Goal: Task Accomplishment & Management: Complete application form

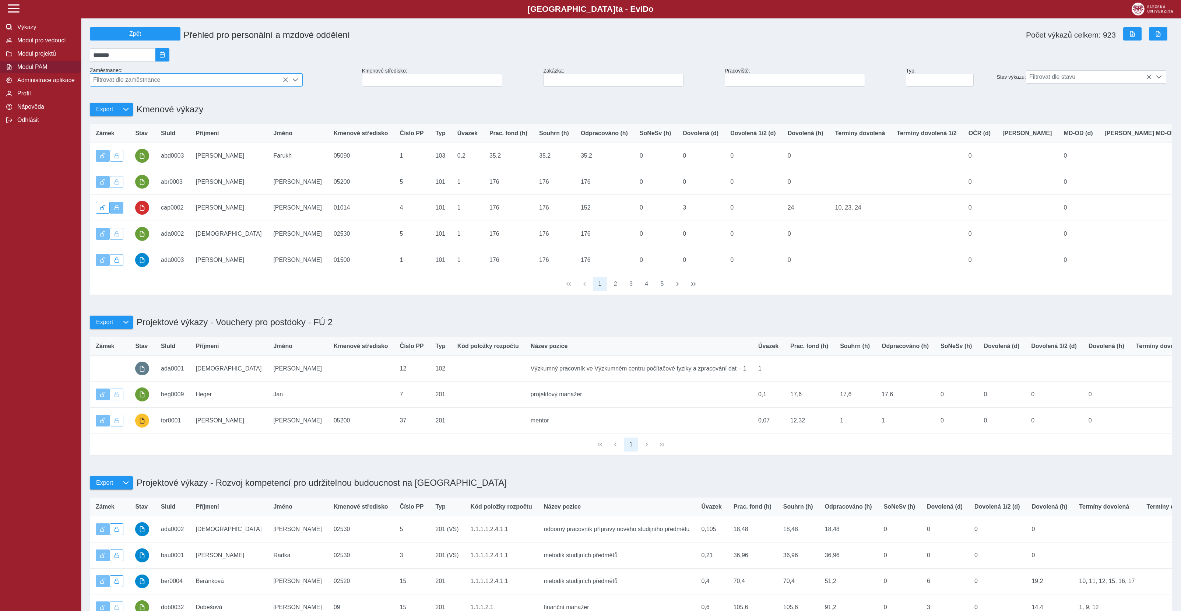
click at [184, 83] on span "Filtrovat dle zaměstnance" at bounding box center [189, 80] width 198 height 13
type input "****"
click at [149, 116] on li "[PERSON_NAME] Ph.D." at bounding box center [196, 116] width 212 height 13
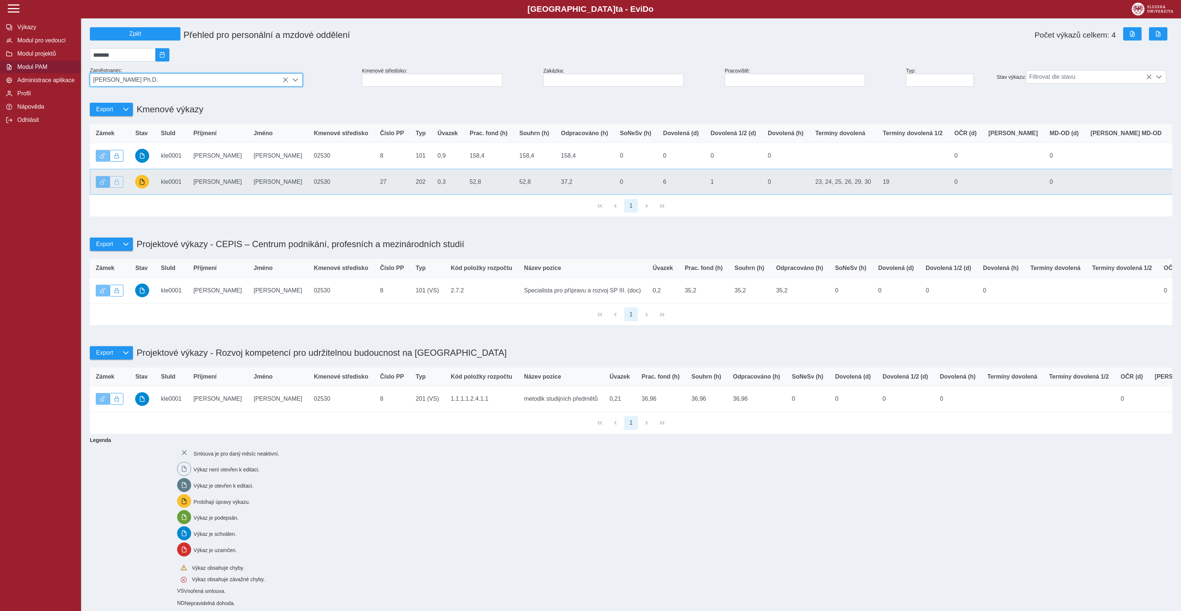
click at [193, 189] on td "Příjmení [PERSON_NAME]" at bounding box center [217, 182] width 60 height 26
click at [143, 184] on span "button" at bounding box center [142, 182] width 6 height 6
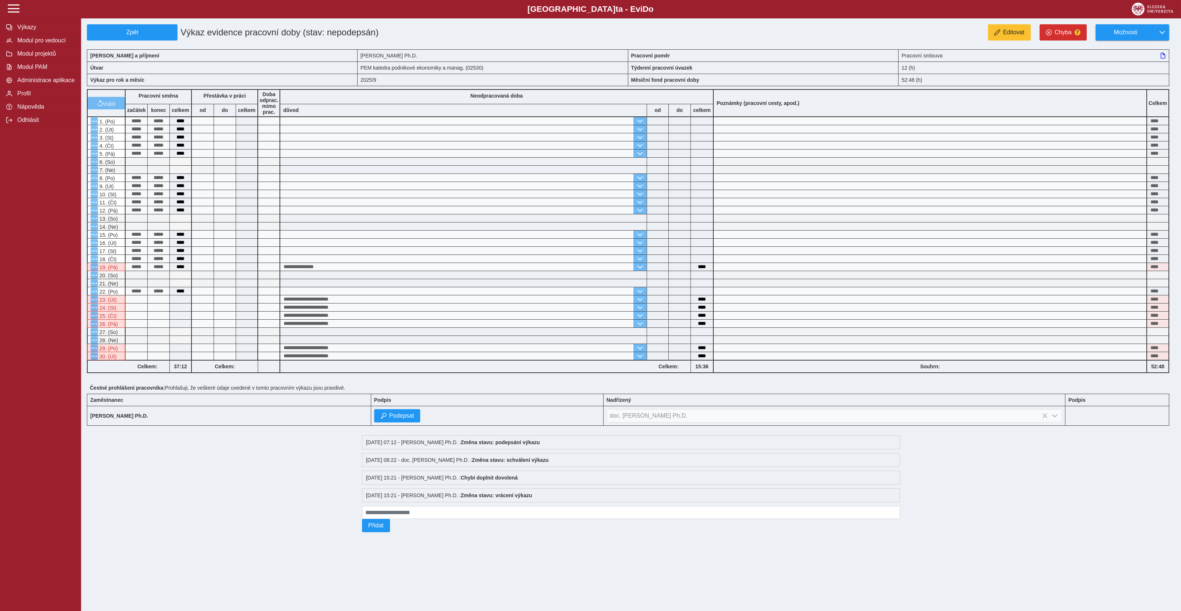
click at [103, 302] on div "23. (Út)" at bounding box center [106, 299] width 39 height 8
click at [1010, 36] on button "Editovat" at bounding box center [1009, 32] width 43 height 16
type input "****"
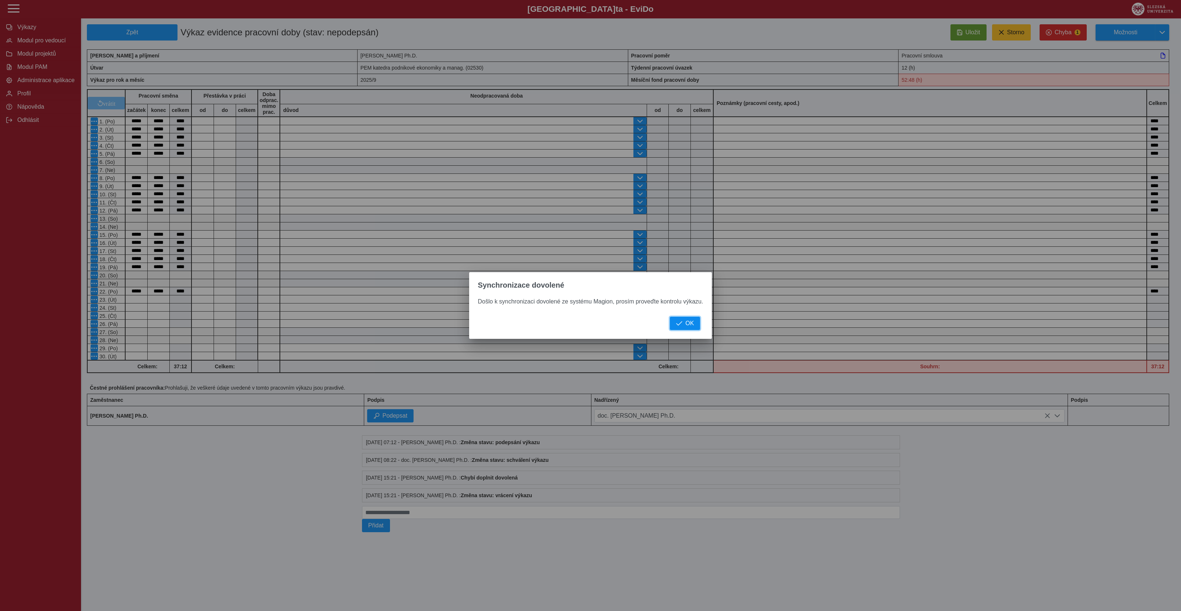
click at [680, 326] on span "button" at bounding box center [679, 323] width 6 height 6
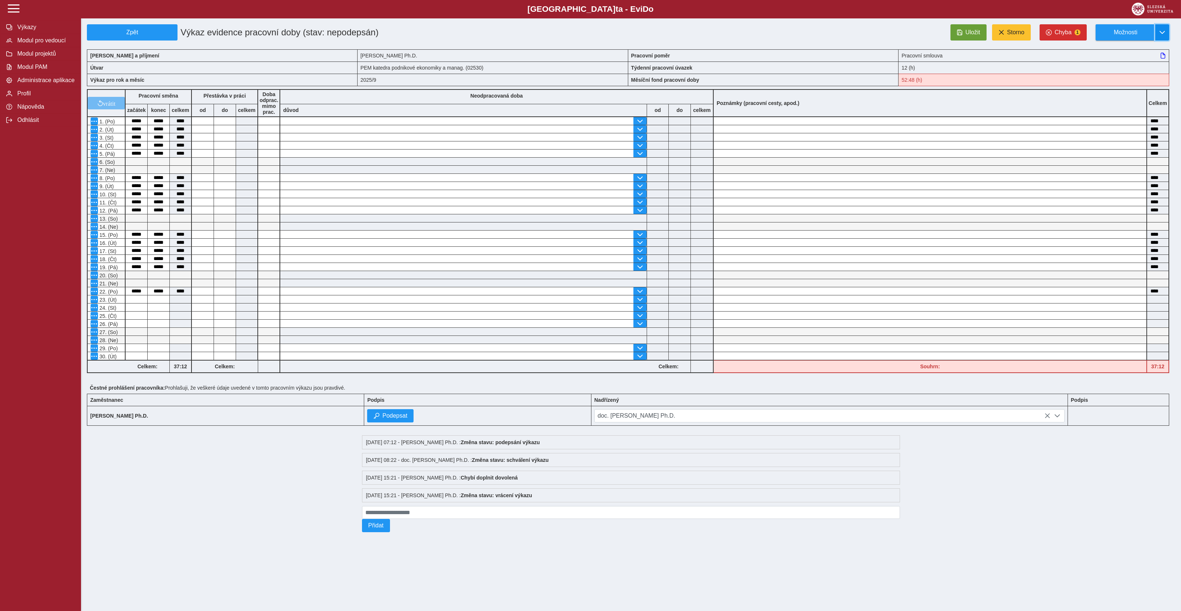
click at [1162, 35] on span "button" at bounding box center [1163, 32] width 6 height 6
click at [1151, 122] on span "Synch. Magion ON" at bounding box center [1135, 123] width 49 height 6
click at [1065, 418] on div at bounding box center [1058, 416] width 14 height 13
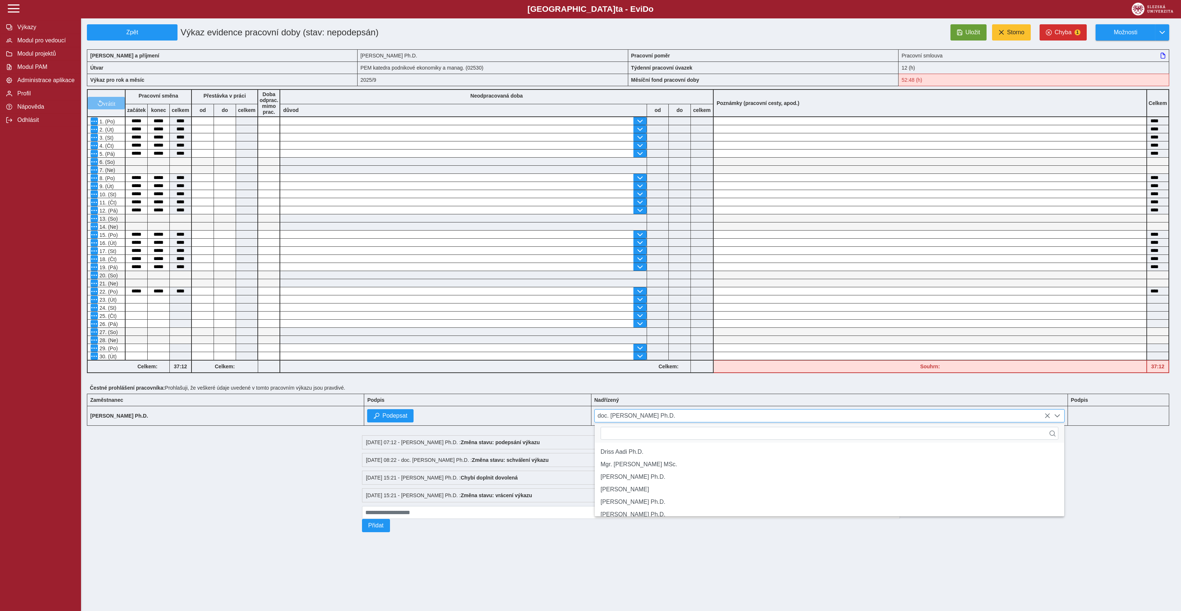
scroll to position [4, 30]
click at [1065, 418] on div at bounding box center [1058, 416] width 14 height 13
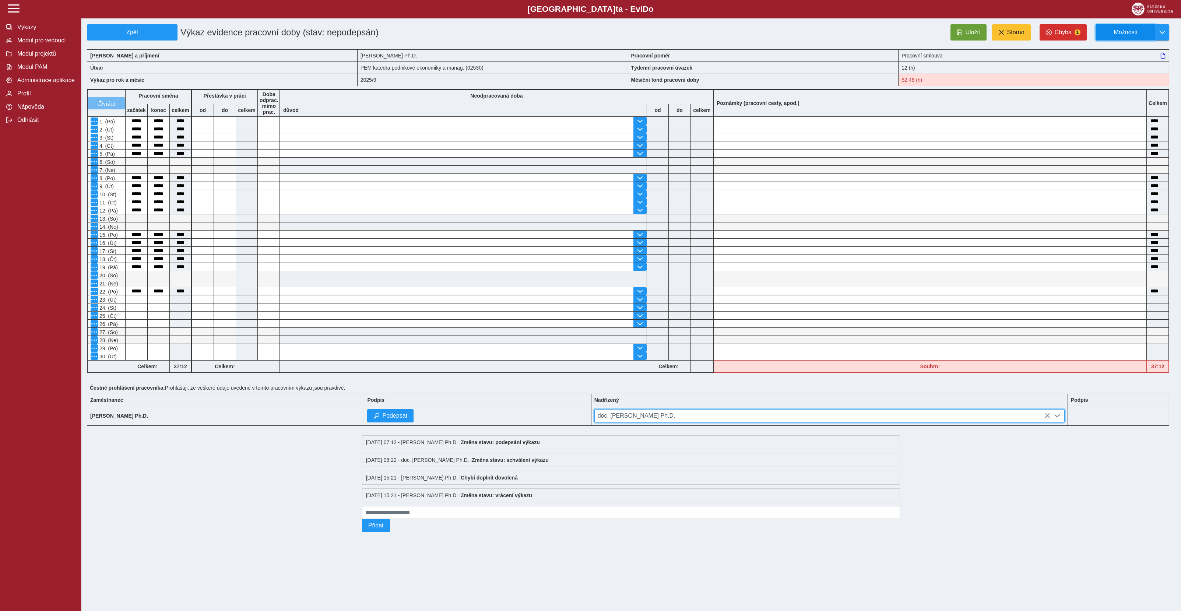
click at [1126, 36] on span "Možnosti" at bounding box center [1126, 32] width 48 height 7
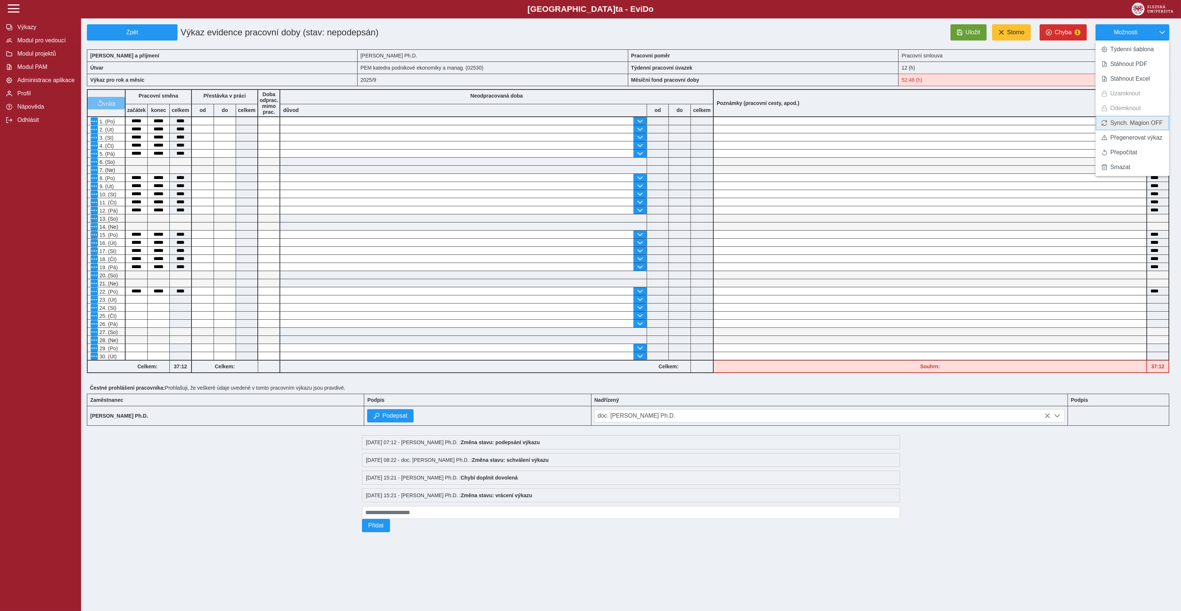
click at [1121, 126] on span "Synch. Magion OFF" at bounding box center [1137, 123] width 52 height 6
click at [1014, 32] on span "Storno" at bounding box center [1015, 32] width 17 height 7
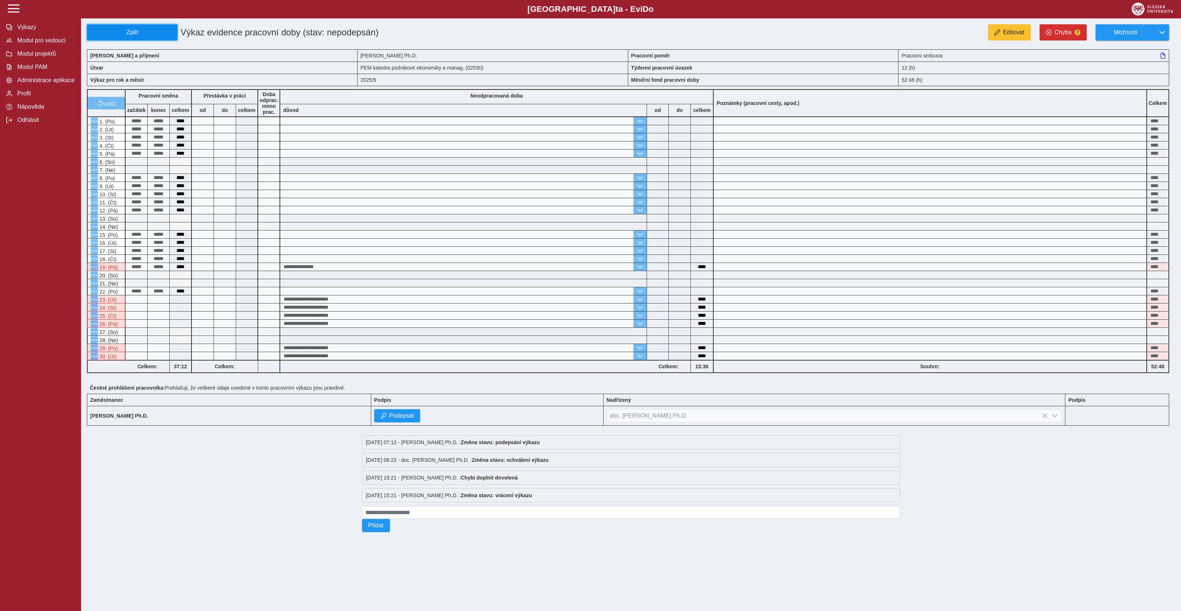
click at [156, 32] on span "Zpět" at bounding box center [132, 32] width 84 height 7
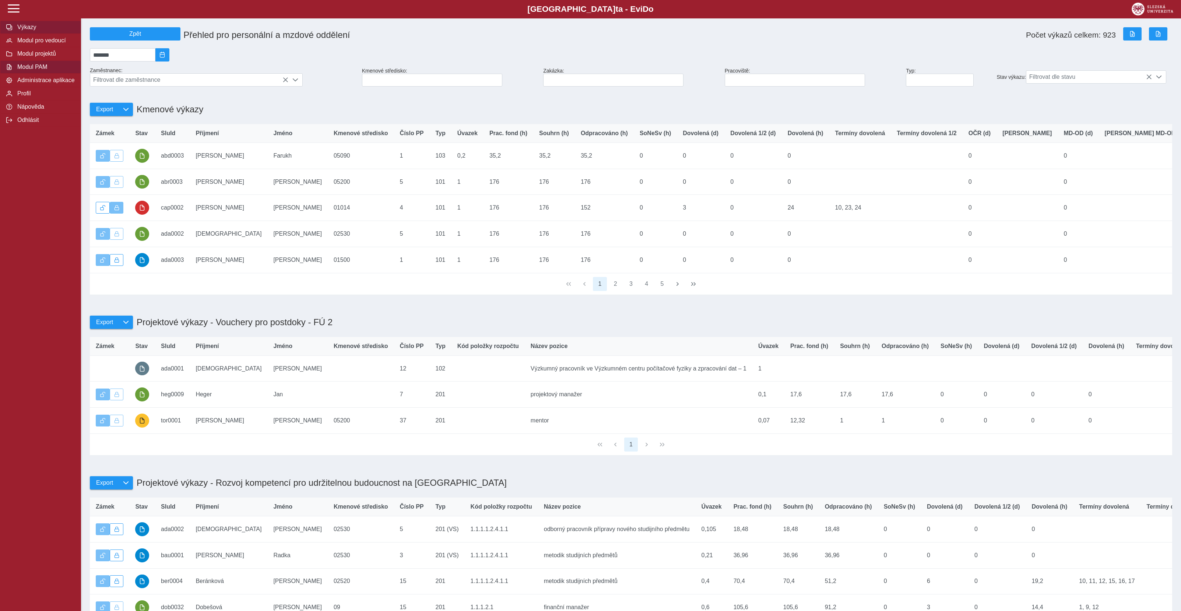
click at [25, 31] on span "Výkazy" at bounding box center [45, 27] width 60 height 7
